Goal: Task Accomplishment & Management: Complete application form

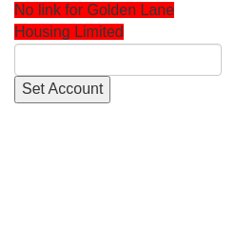
click at [81, 87] on input "Set Account" at bounding box center [62, 90] width 96 height 28
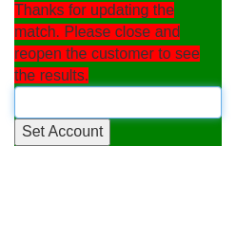
drag, startPoint x: 100, startPoint y: 104, endPoint x: 105, endPoint y: 114, distance: 11.9
click at [105, 111] on input "text" at bounding box center [117, 102] width 207 height 32
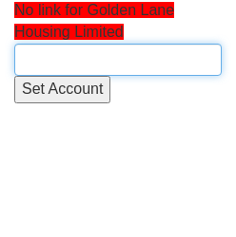
click at [119, 70] on input "text" at bounding box center [117, 60] width 207 height 32
type input "golden"
